Goal: Task Accomplishment & Management: Manage account settings

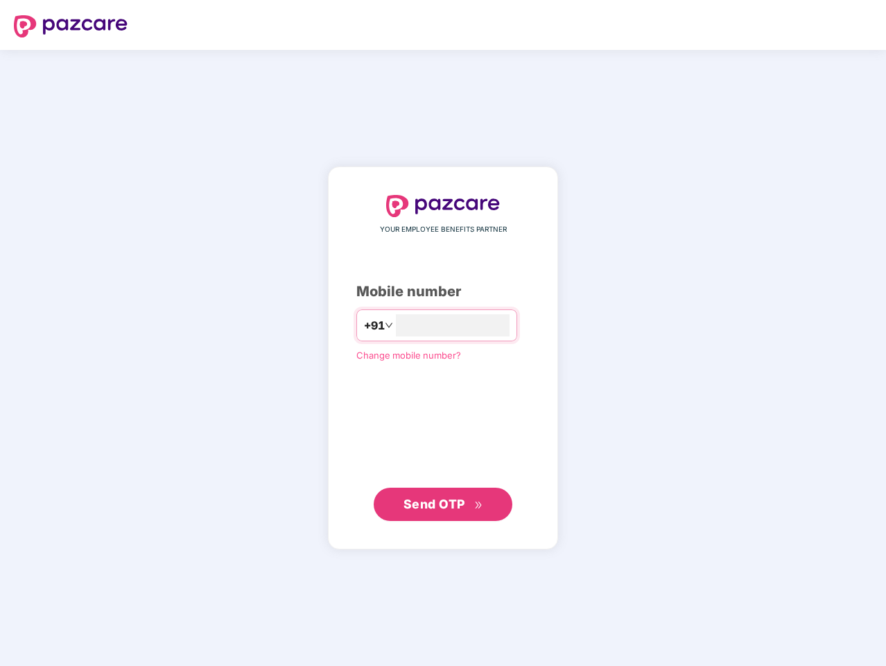
click at [443, 333] on input "number" at bounding box center [453, 325] width 114 height 22
click at [71, 26] on img at bounding box center [71, 26] width 114 height 22
click at [364, 325] on span "+91" at bounding box center [374, 325] width 21 height 17
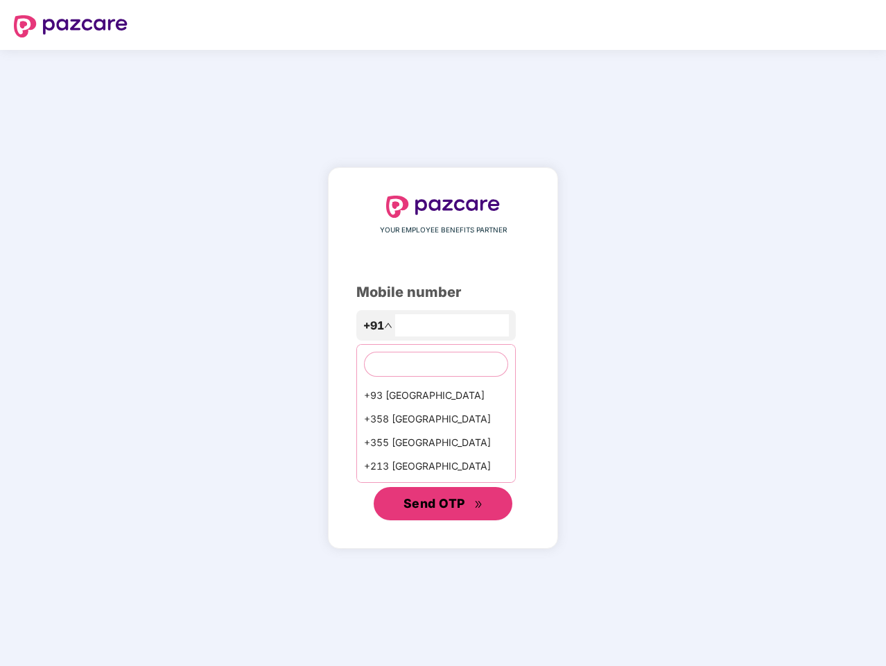
click at [443, 504] on span "Send OTP" at bounding box center [435, 503] width 62 height 15
